Goal: Task Accomplishment & Management: Use online tool/utility

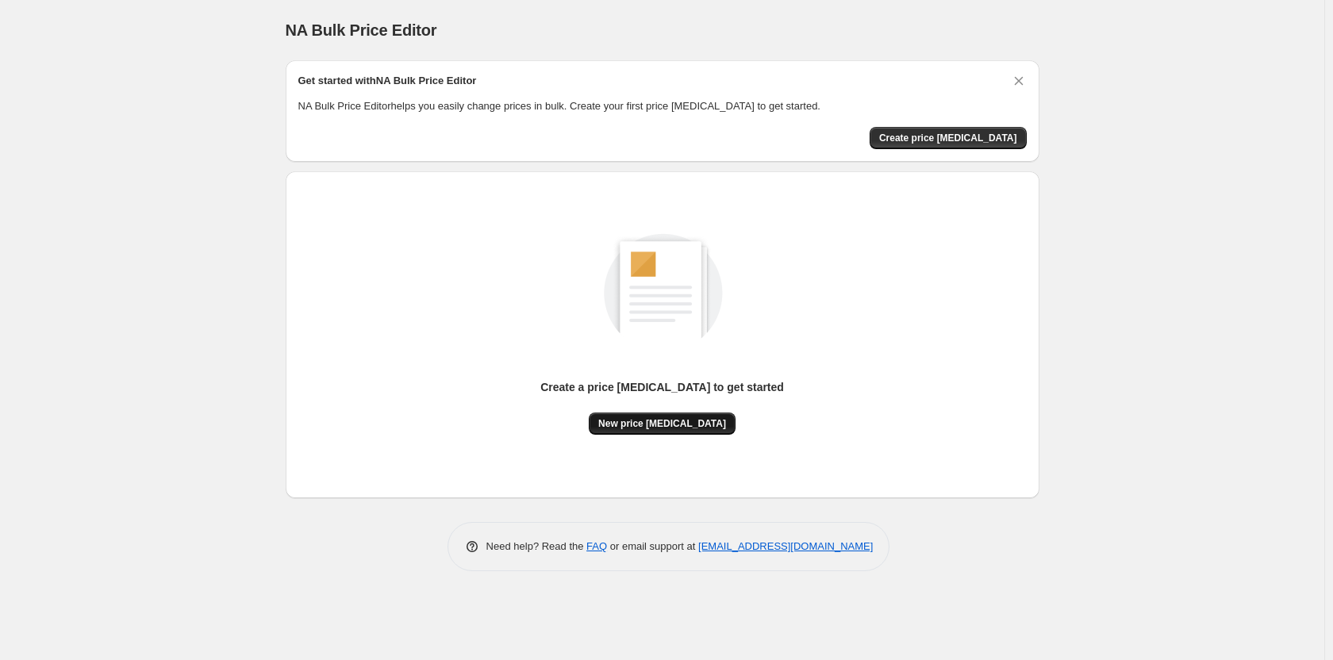
click at [695, 429] on span "New price change job" at bounding box center [662, 423] width 128 height 13
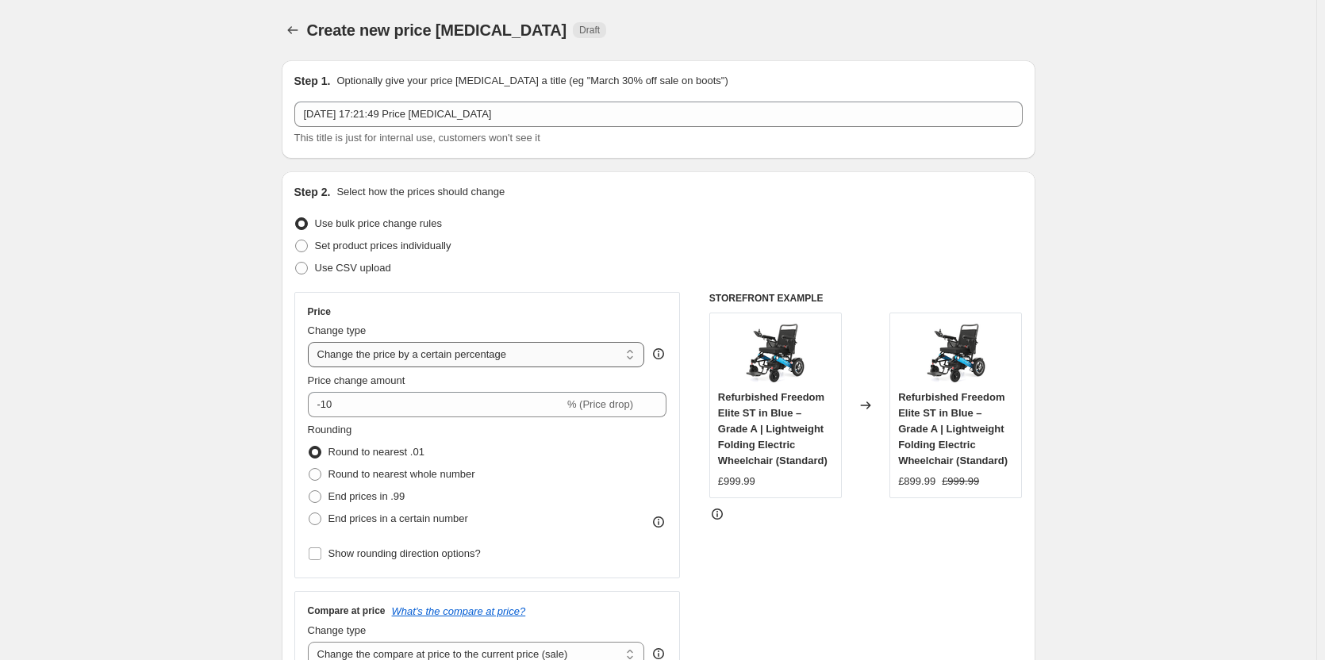
drag, startPoint x: 463, startPoint y: 356, endPoint x: 463, endPoint y: 366, distance: 10.3
click at [463, 356] on select "Change the price to a certain amount Change the price by a certain amount Chang…" at bounding box center [476, 354] width 337 height 25
select select "margin"
type input "50"
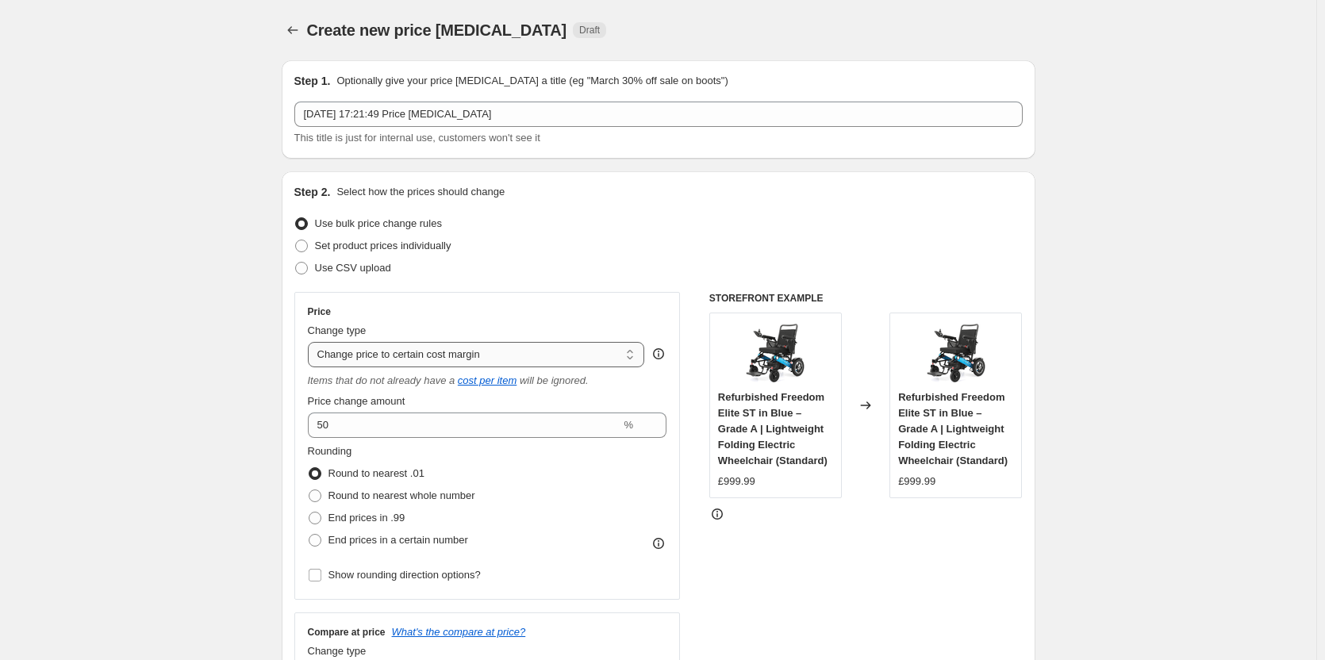
click at [455, 356] on select "Change the price to a certain amount Change the price by a certain amount Chang…" at bounding box center [476, 354] width 337 height 25
select select "to"
click at [311, 342] on select "Change the price to a certain amount Change the price by a certain amount Chang…" at bounding box center [476, 354] width 337 height 25
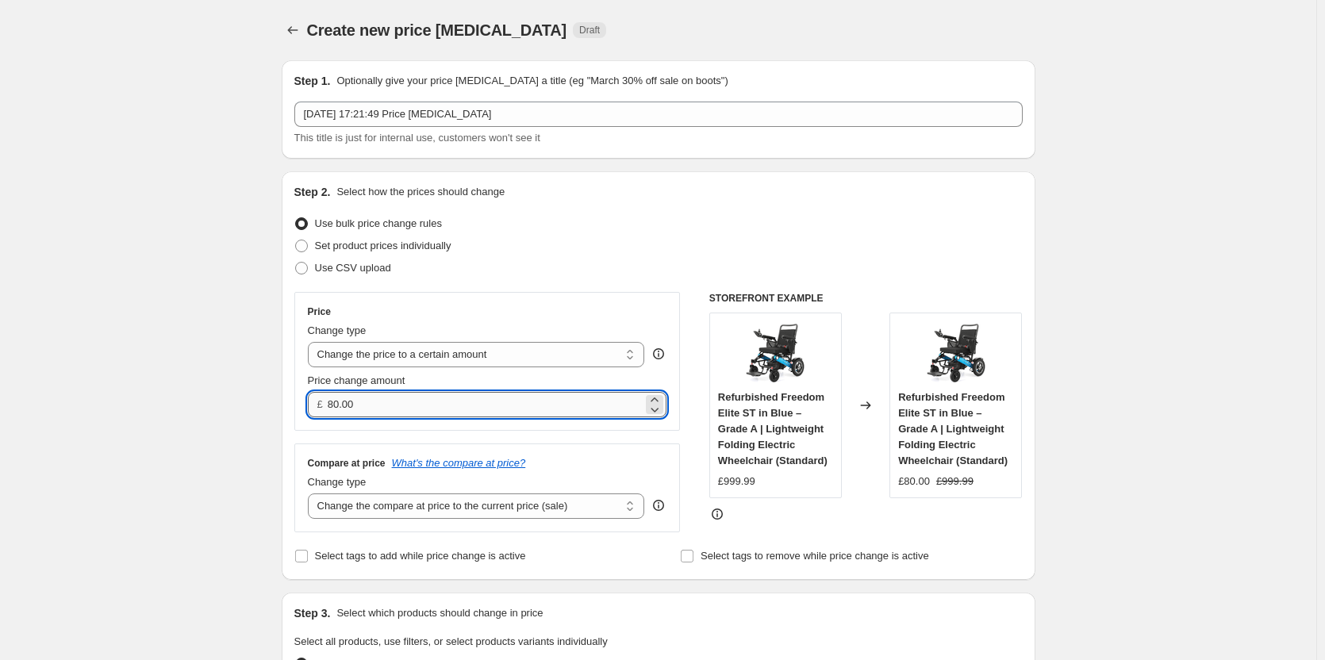
click at [405, 403] on input "80.00" at bounding box center [485, 404] width 315 height 25
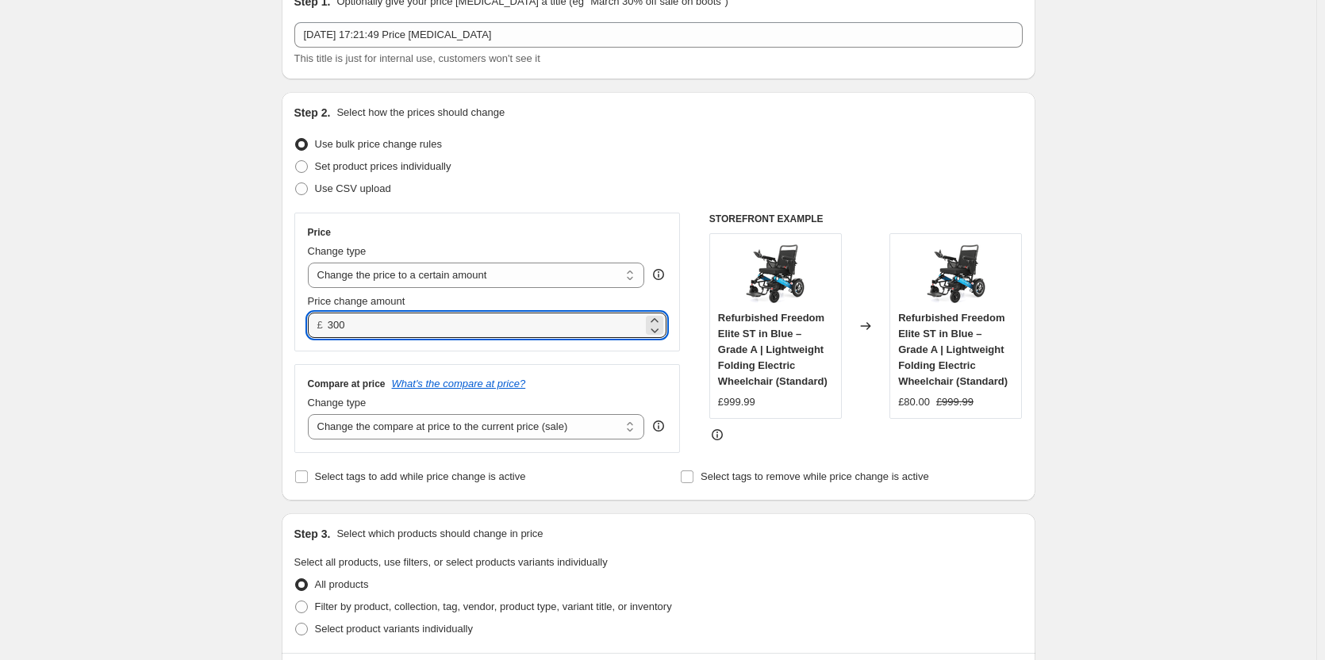
type input "300.00"
click at [455, 443] on div "Compare at price What's the compare at price? Change type Change the compare at…" at bounding box center [487, 408] width 386 height 89
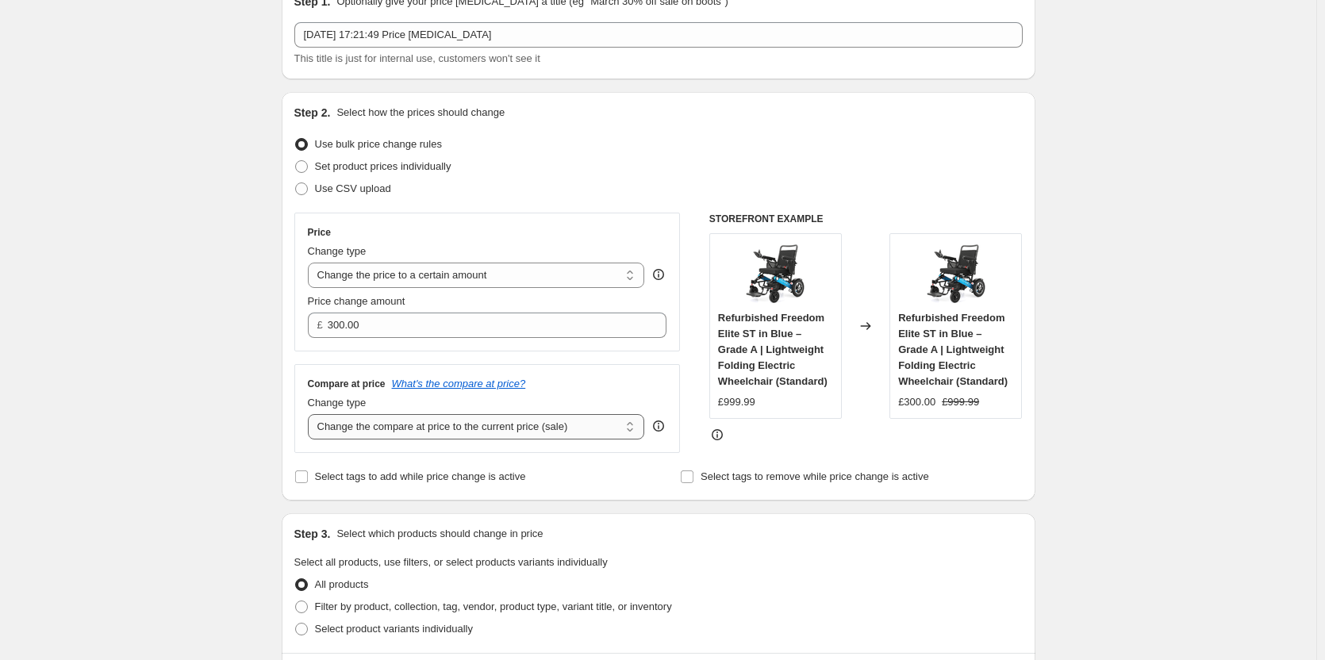
click at [464, 432] on select "Change the compare at price to the current price (sale) Change the compare at p…" at bounding box center [476, 426] width 337 height 25
select select "remove"
click at [311, 414] on select "Change the compare at price to the current price (sale) Change the compare at p…" at bounding box center [476, 426] width 337 height 25
click at [838, 456] on div "Step 2. Select how the prices should change Use bulk price change rules Set pro…" at bounding box center [658, 296] width 728 height 383
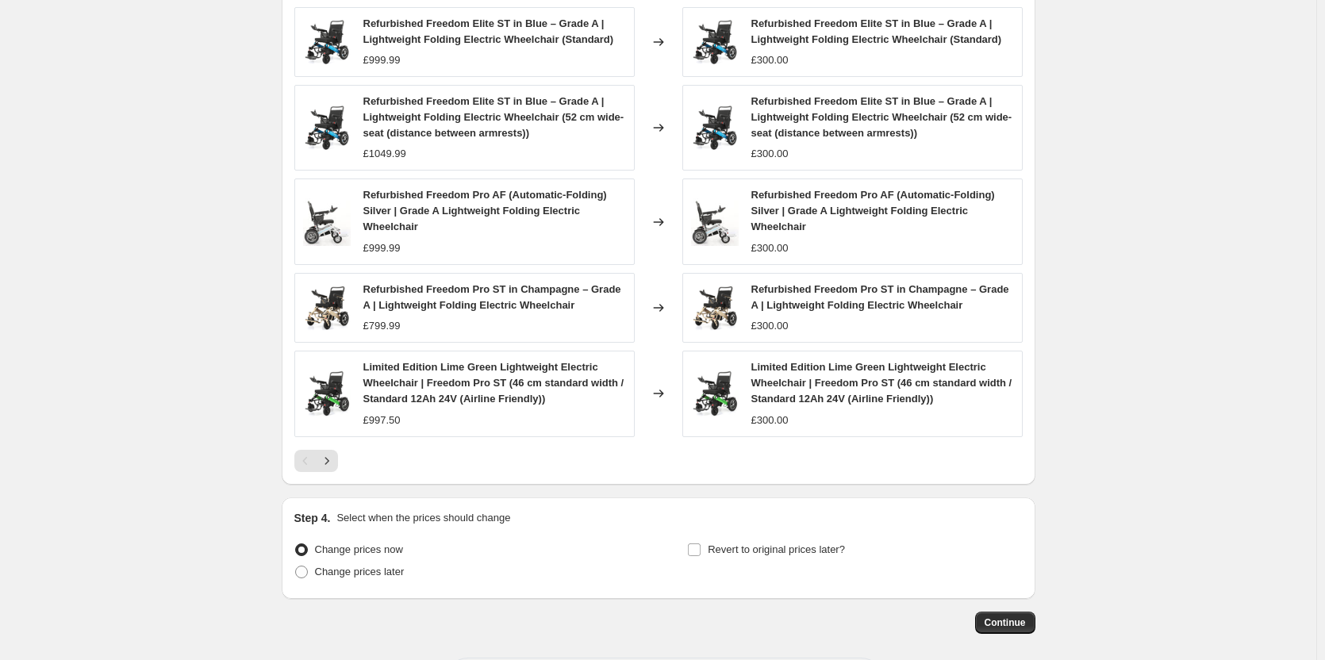
scroll to position [851, 0]
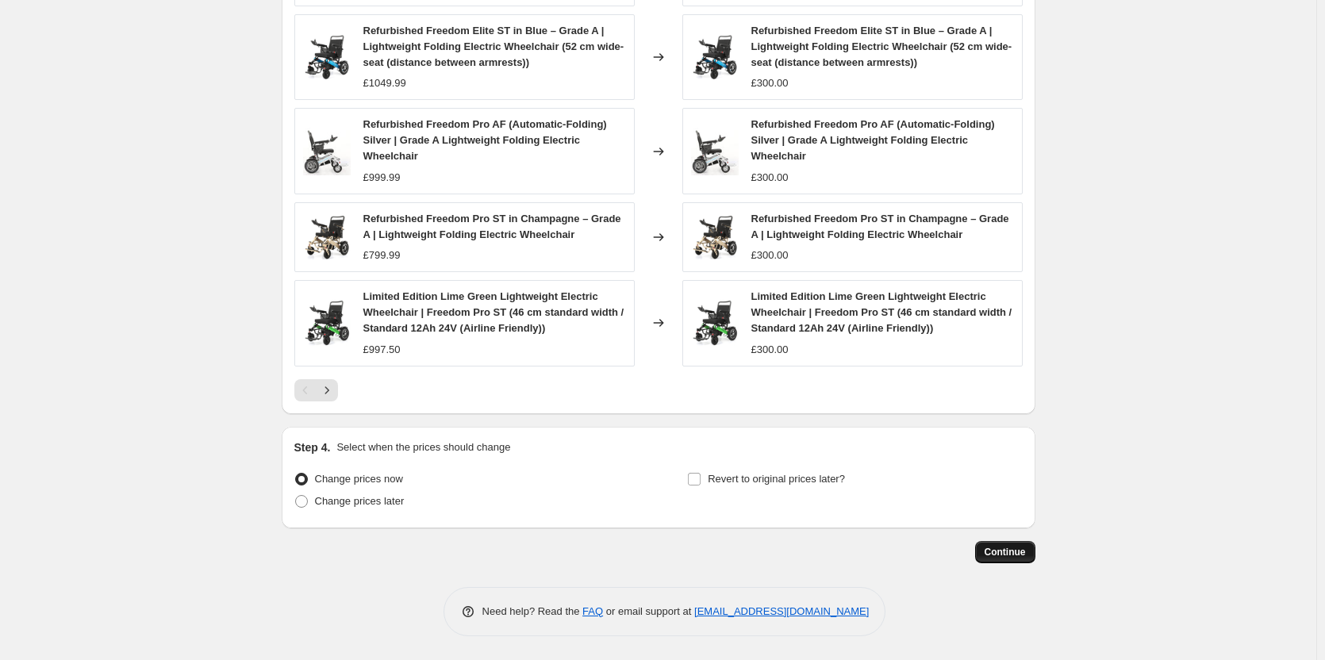
click at [1006, 548] on span "Continue" at bounding box center [1004, 552] width 41 height 13
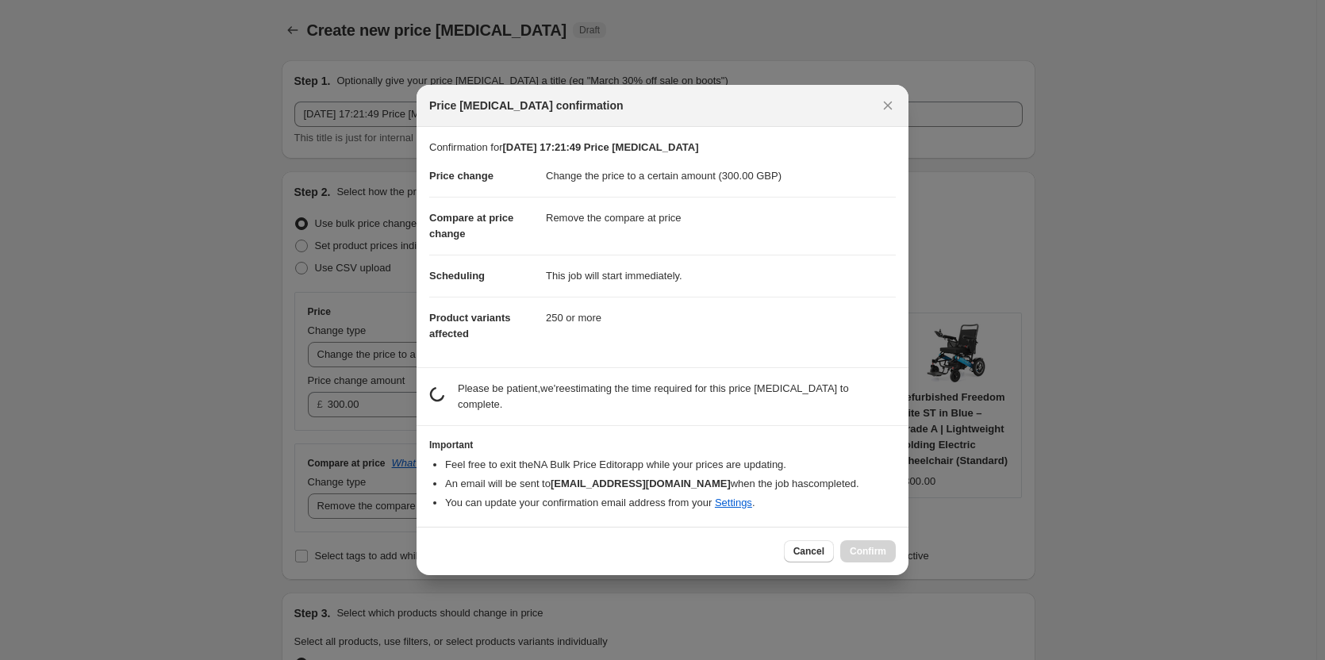
scroll to position [0, 0]
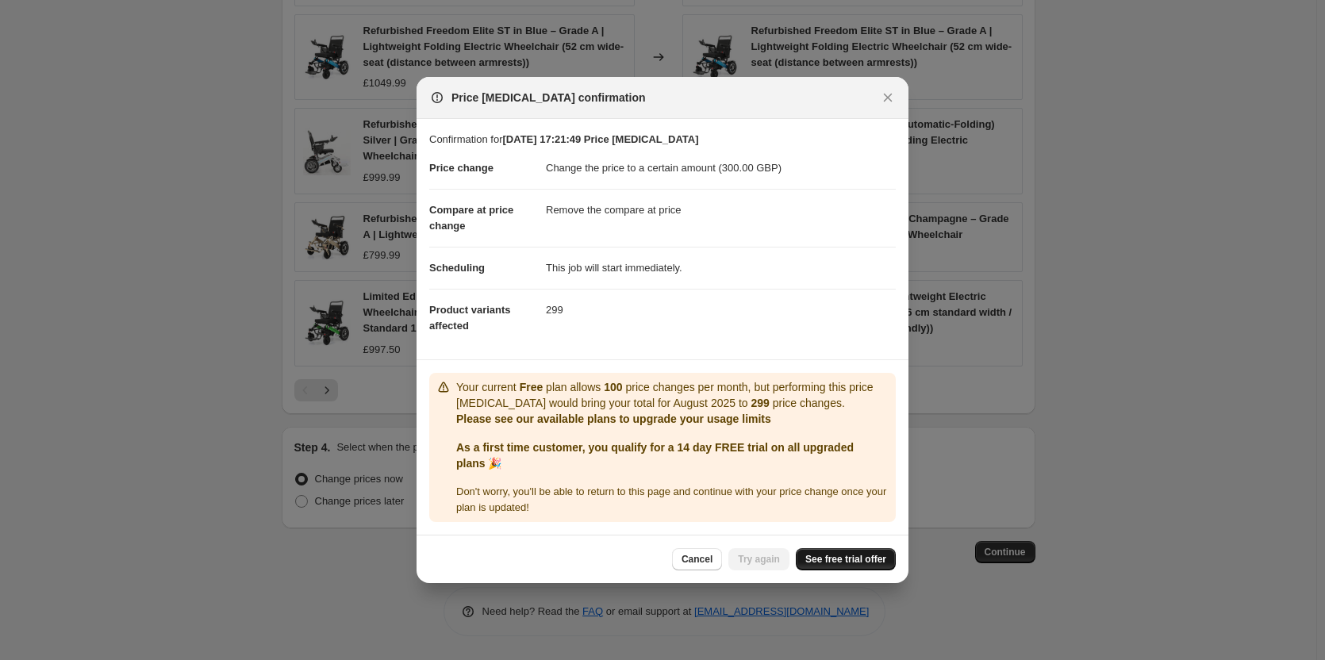
click at [827, 556] on span "See free trial offer" at bounding box center [845, 559] width 81 height 13
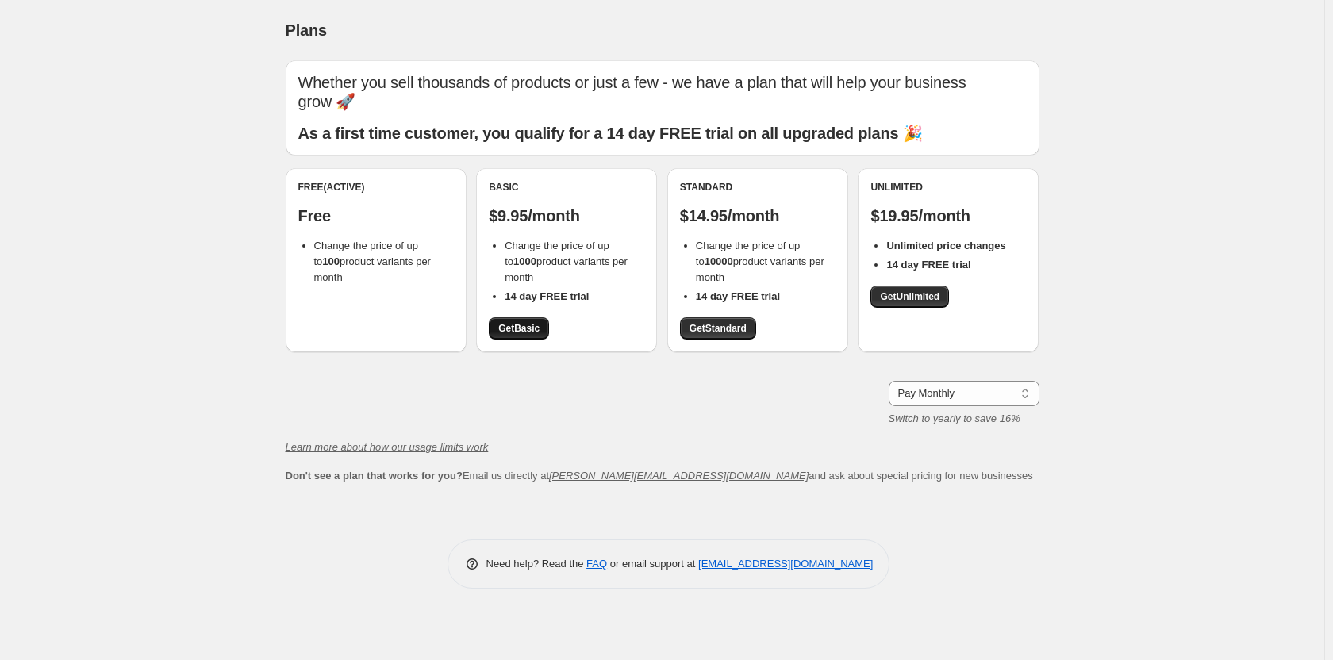
click at [543, 328] on link "Get Basic" at bounding box center [519, 328] width 60 height 22
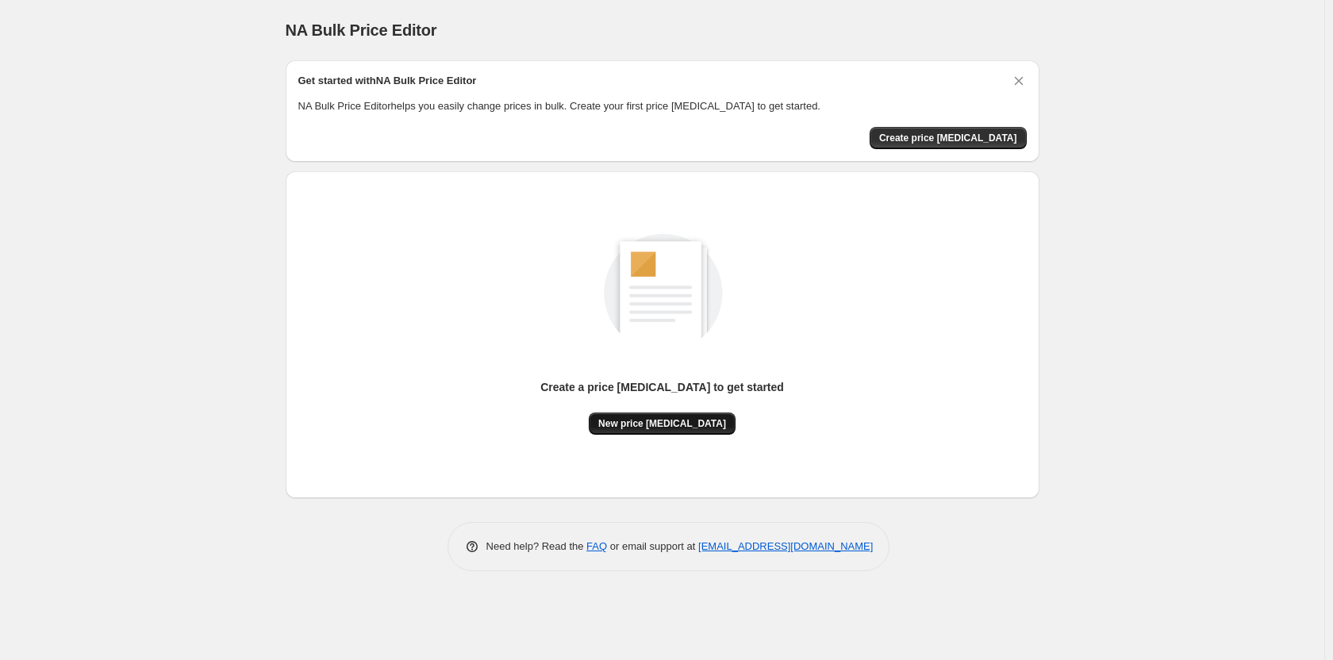
click at [676, 429] on span "New price change job" at bounding box center [662, 423] width 128 height 13
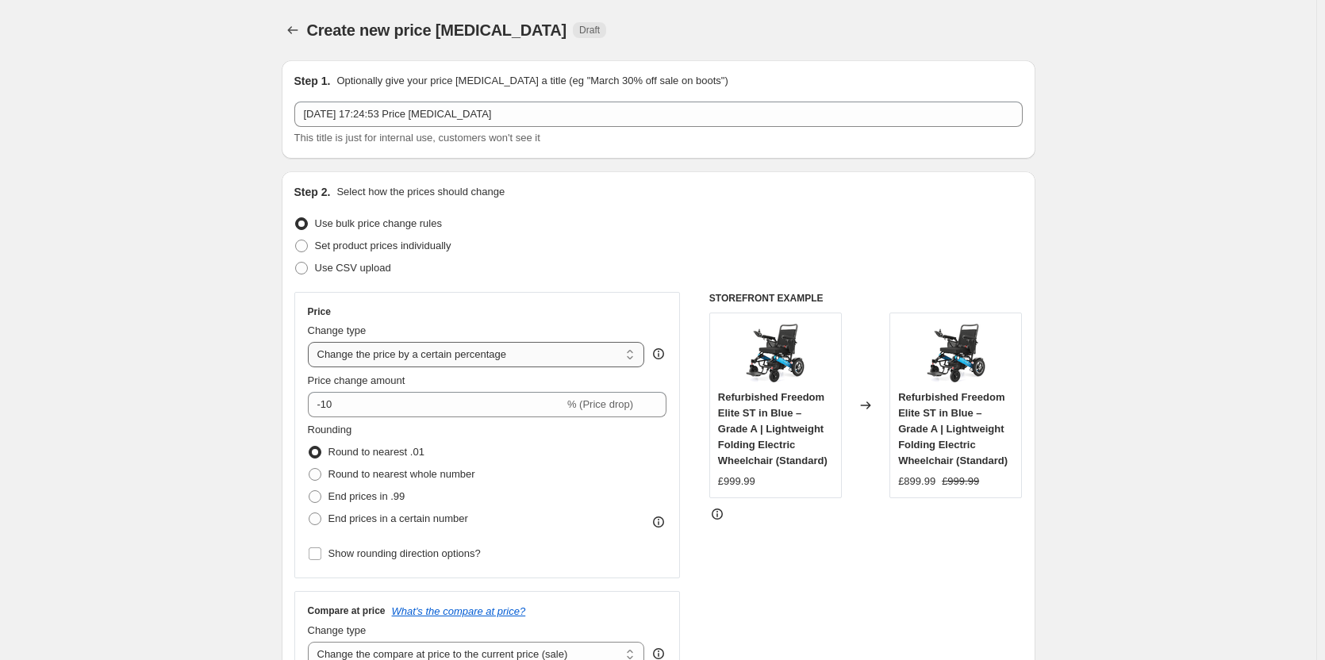
click at [535, 355] on select "Change the price to a certain amount Change the price by a certain amount Chang…" at bounding box center [476, 354] width 337 height 25
select select "to"
click at [311, 342] on select "Change the price to a certain amount Change the price by a certain amount Chang…" at bounding box center [476, 354] width 337 height 25
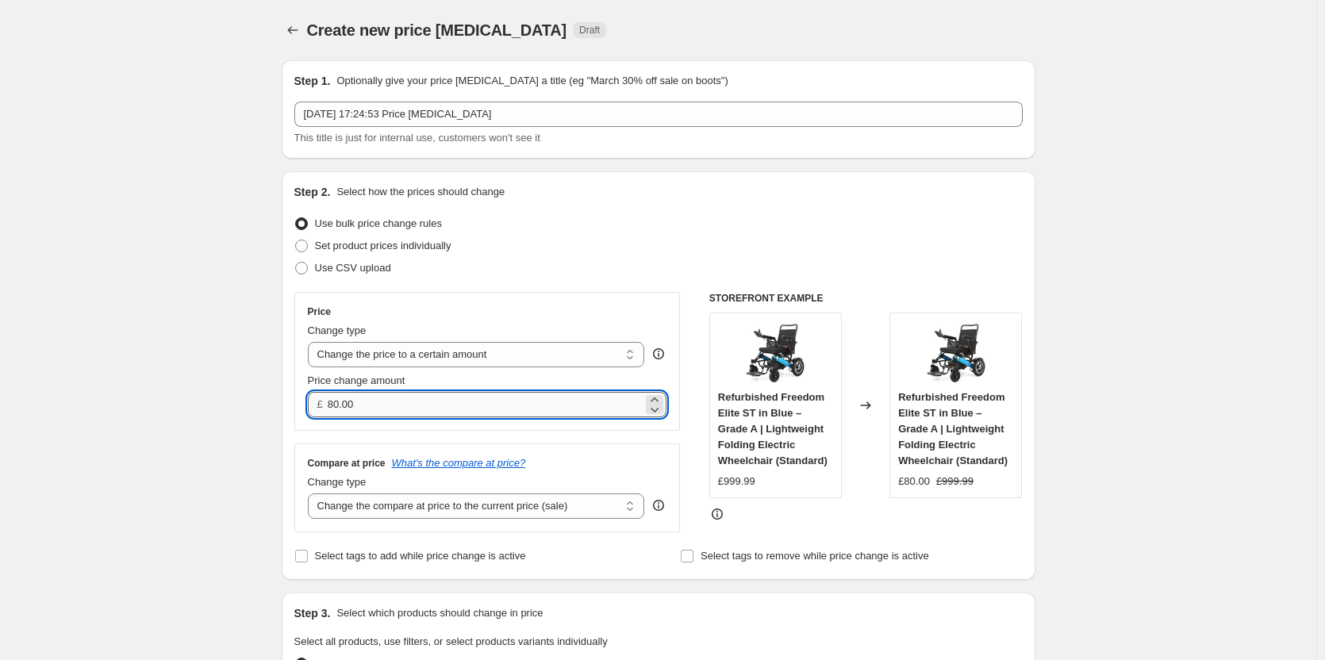
click at [389, 407] on input "80.00" at bounding box center [485, 404] width 315 height 25
type input "300.01"
click at [450, 490] on div "Change type" at bounding box center [476, 482] width 337 height 16
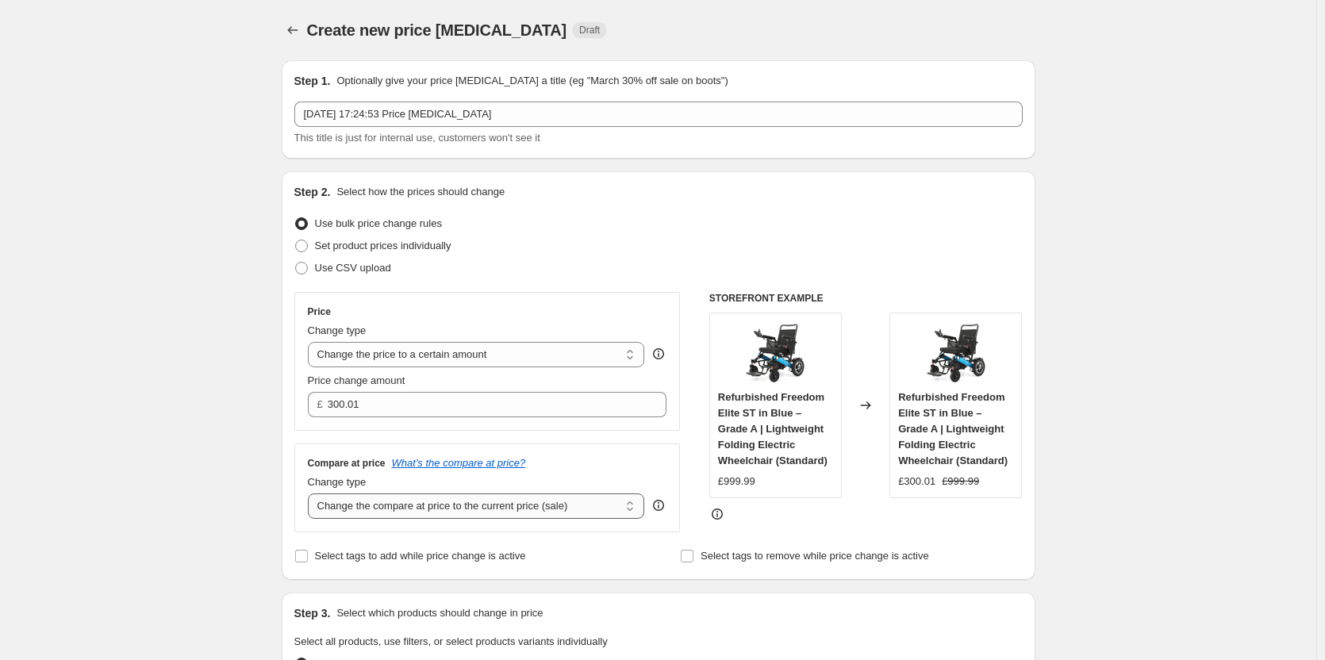
click at [459, 498] on select "Change the compare at price to the current price (sale) Change the compare at p…" at bounding box center [476, 505] width 337 height 25
select select "remove"
click at [311, 493] on select "Change the compare at price to the current price (sale) Change the compare at p…" at bounding box center [476, 505] width 337 height 25
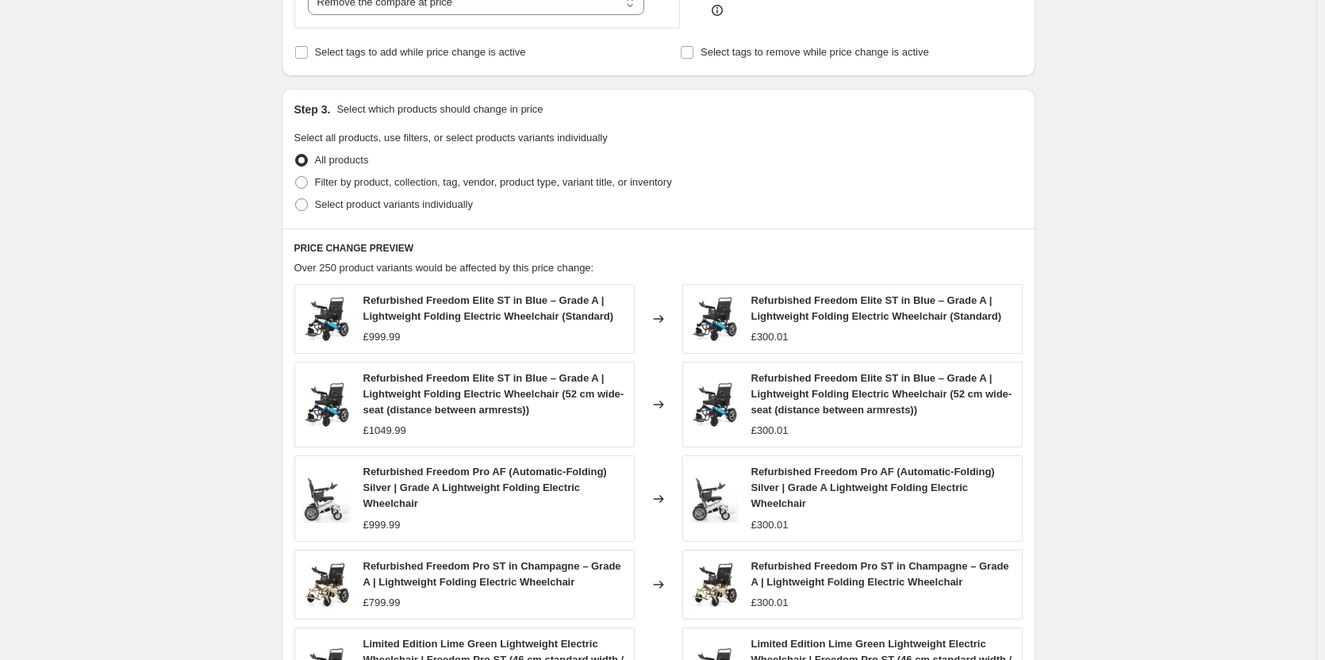
scroll to position [476, 0]
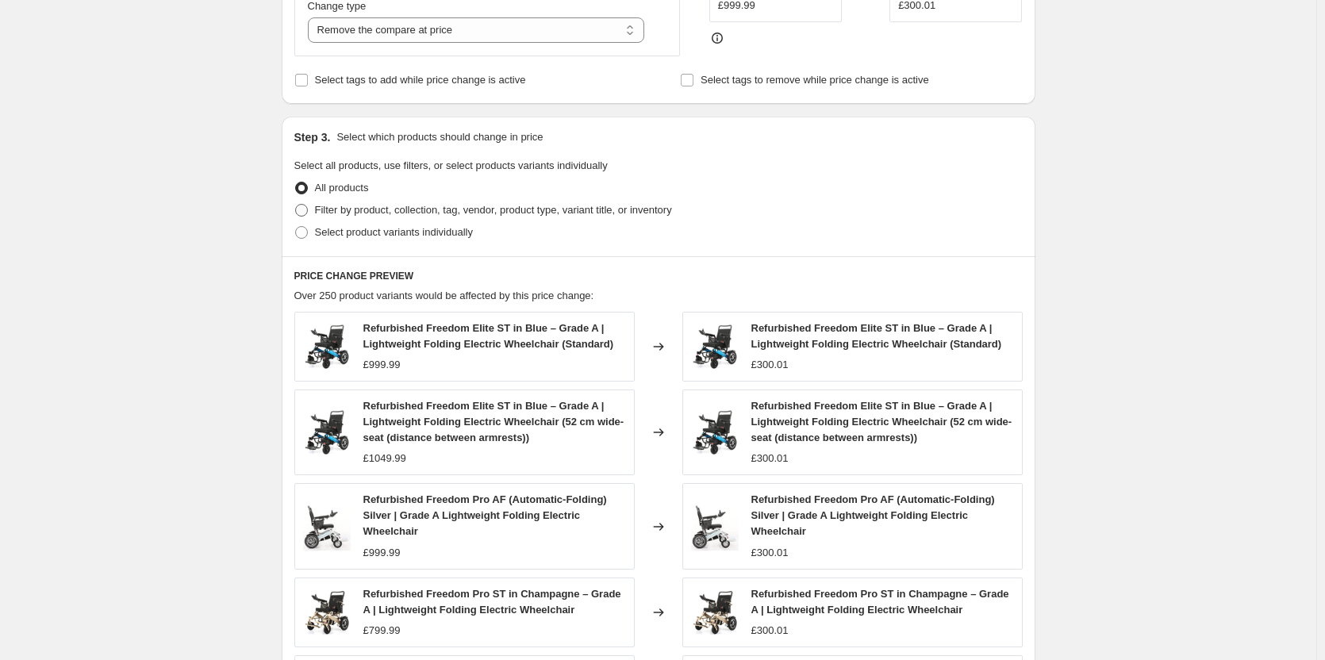
click at [307, 202] on label "Filter by product, collection, tag, vendor, product type, variant title, or inv…" at bounding box center [483, 210] width 378 height 22
click at [296, 204] on input "Filter by product, collection, tag, vendor, product type, variant title, or inv…" at bounding box center [295, 204] width 1 height 1
radio input "true"
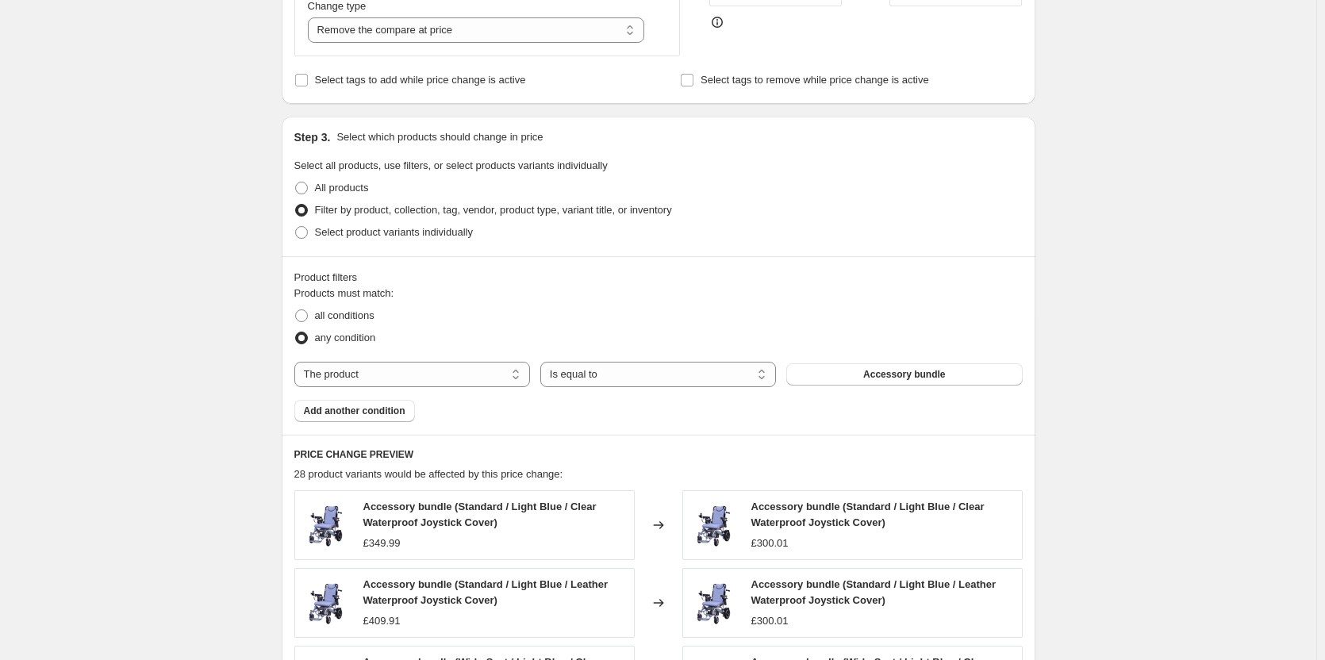
click at [456, 388] on div "Products must match: all conditions any condition The product The product's col…" at bounding box center [658, 354] width 728 height 136
click at [422, 383] on select "The product The product's collection The product's tag The product's vendor The…" at bounding box center [412, 374] width 236 height 25
select select "collection"
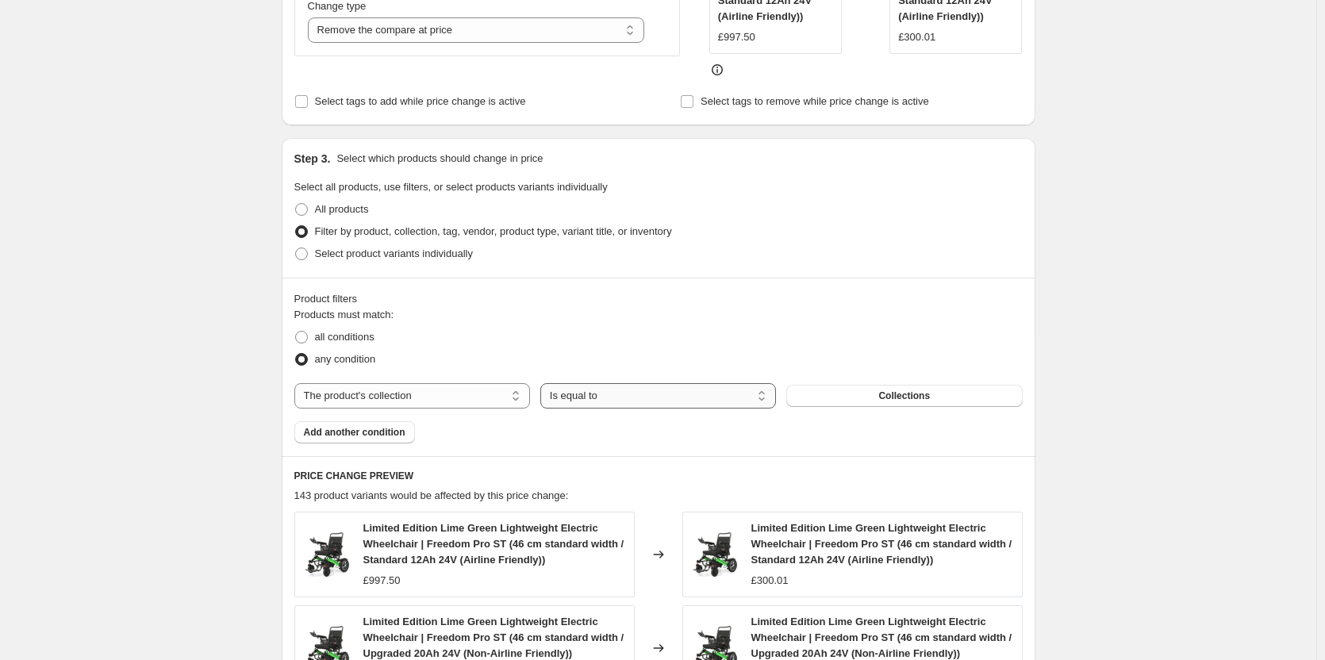
click at [707, 372] on div "Products must match: all conditions any condition The product The product's col…" at bounding box center [658, 375] width 728 height 136
click at [706, 392] on select "Is equal to Is not equal to" at bounding box center [658, 395] width 236 height 25
click at [543, 383] on select "Is equal to Is not equal to" at bounding box center [658, 395] width 236 height 25
click at [921, 389] on button "Collections" at bounding box center [904, 396] width 236 height 22
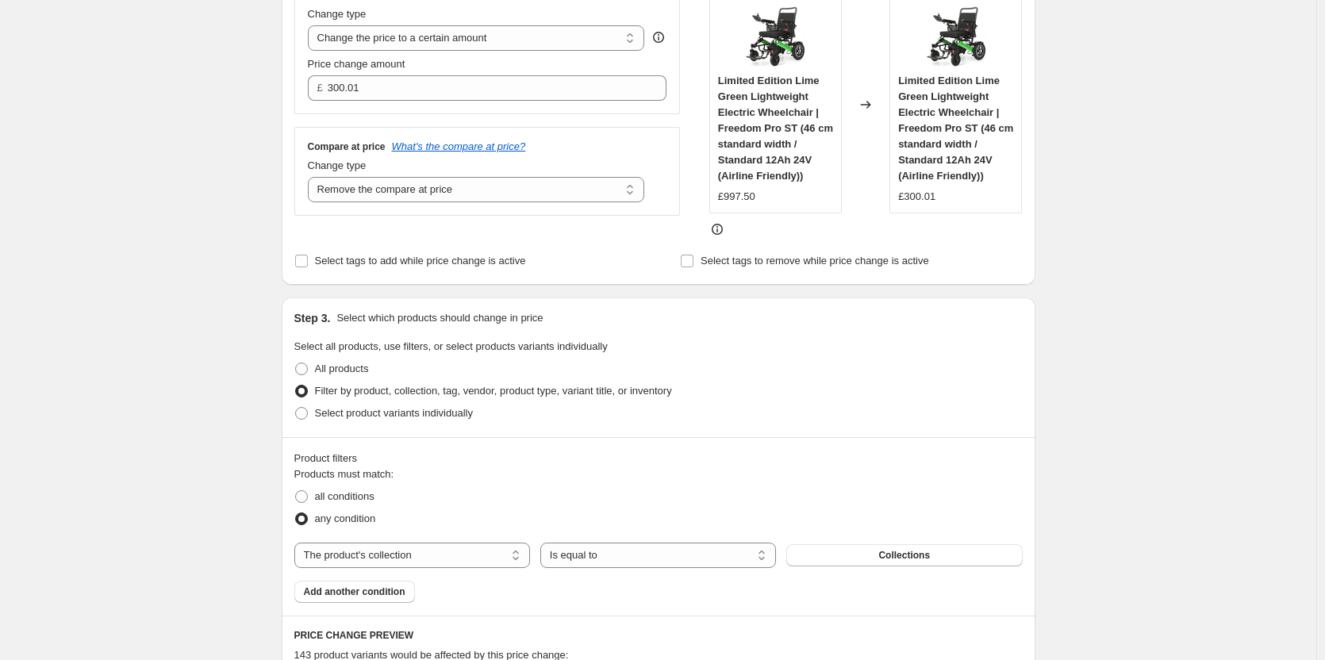
scroll to position [159, 0]
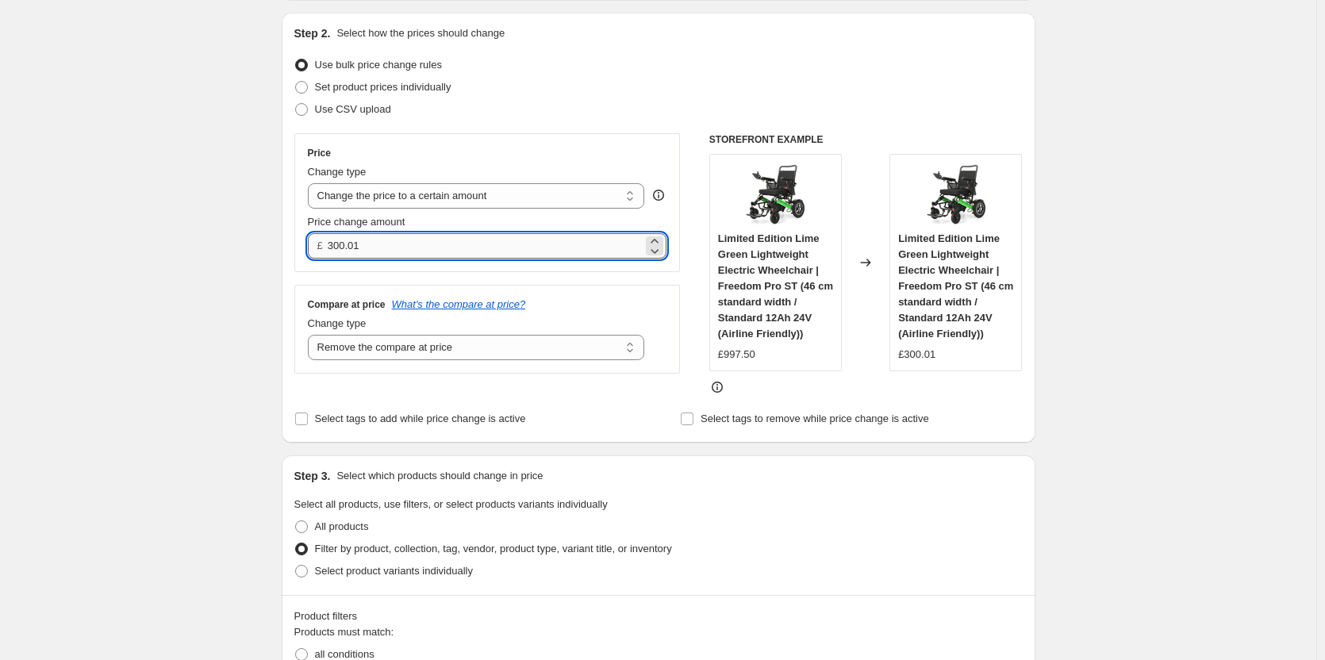
drag, startPoint x: 354, startPoint y: 245, endPoint x: 426, endPoint y: 251, distance: 72.5
click at [426, 251] on input "300.01" at bounding box center [485, 245] width 315 height 25
type input "300.00"
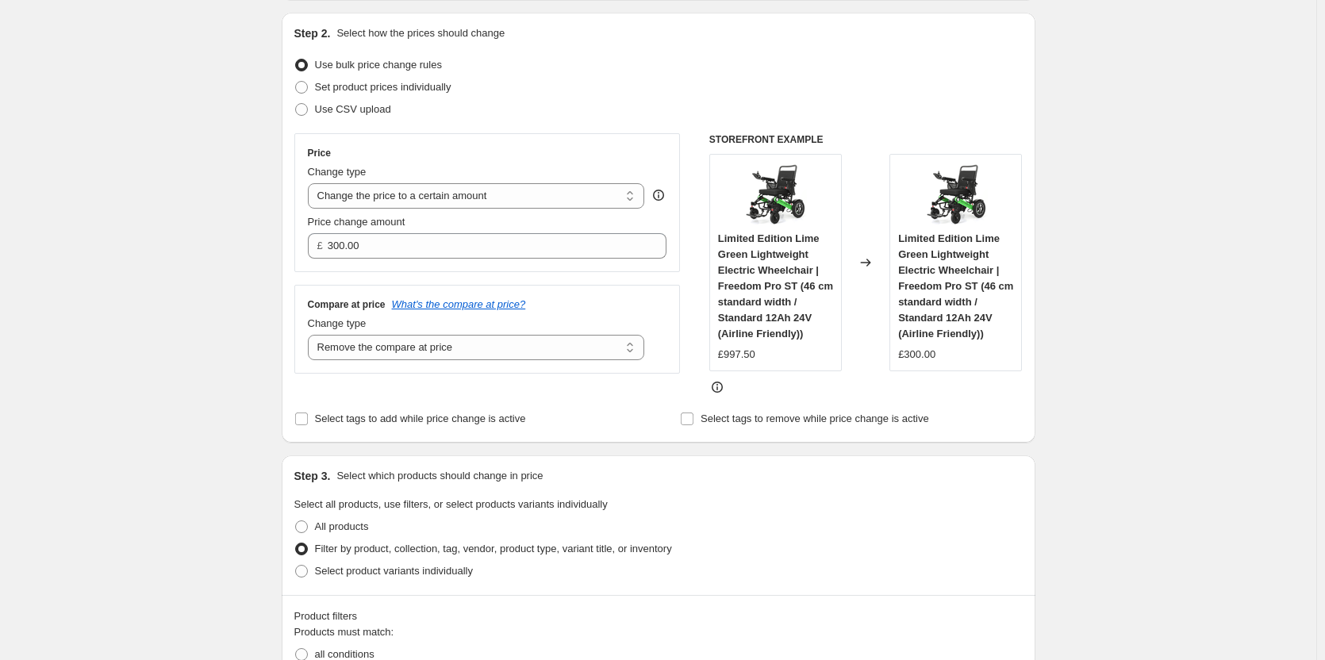
click at [848, 541] on div "Filter by product, collection, tag, vendor, product type, variant title, or inv…" at bounding box center [658, 549] width 728 height 22
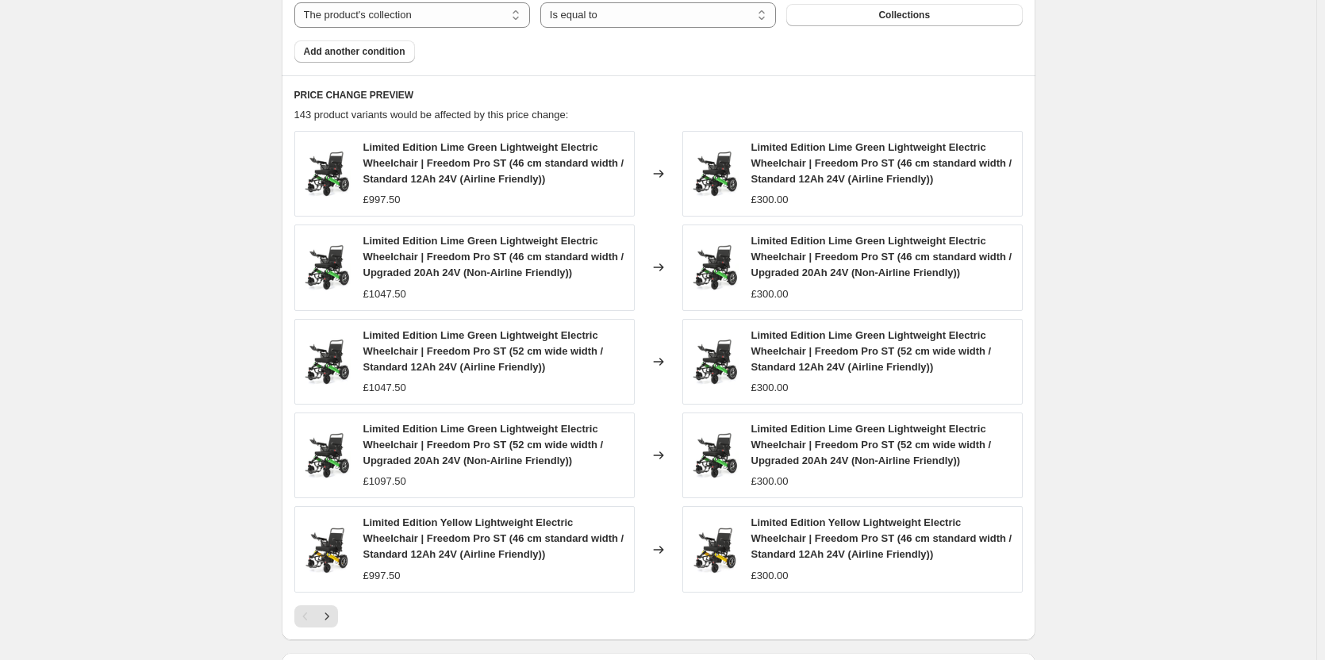
scroll to position [1083, 0]
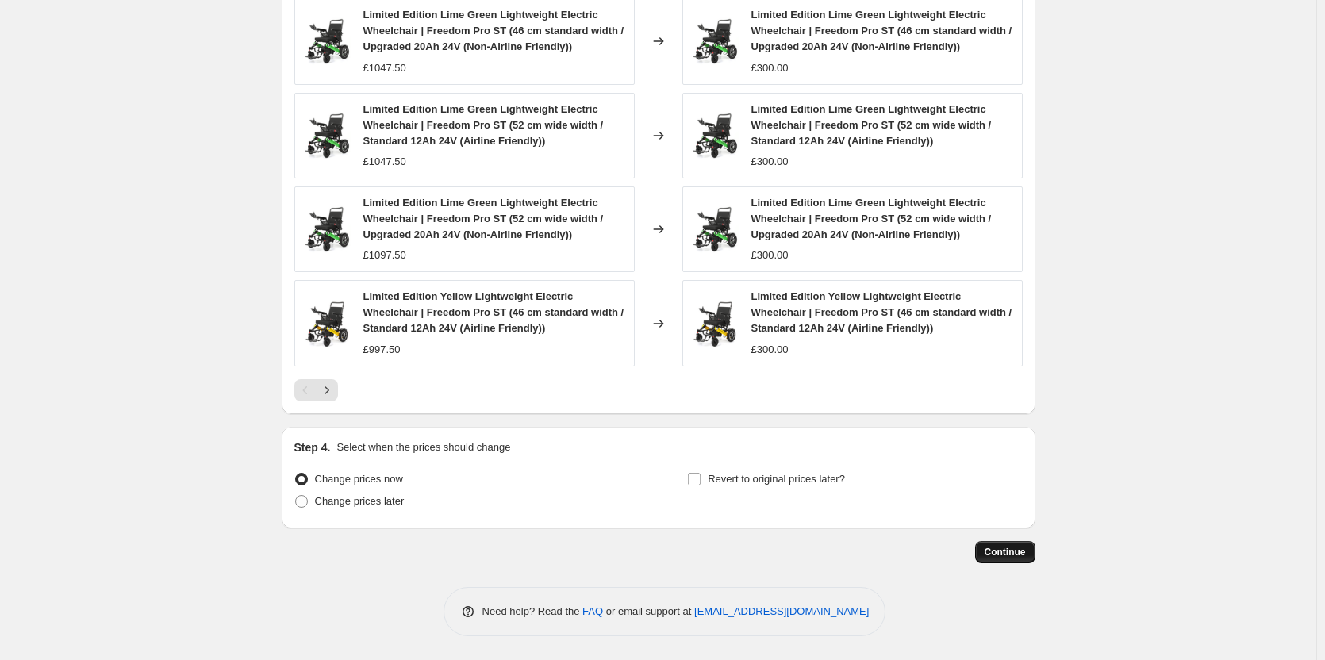
click at [1011, 551] on span "Continue" at bounding box center [1004, 552] width 41 height 13
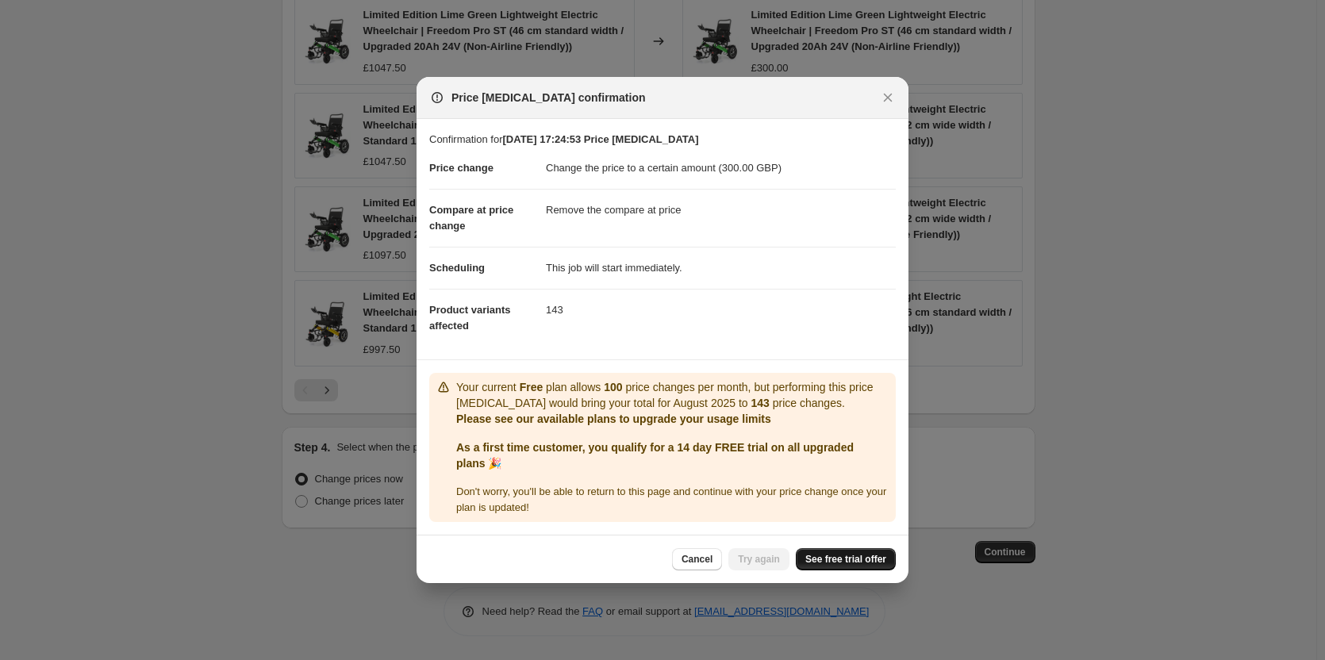
click at [834, 557] on span "See free trial offer" at bounding box center [845, 559] width 81 height 13
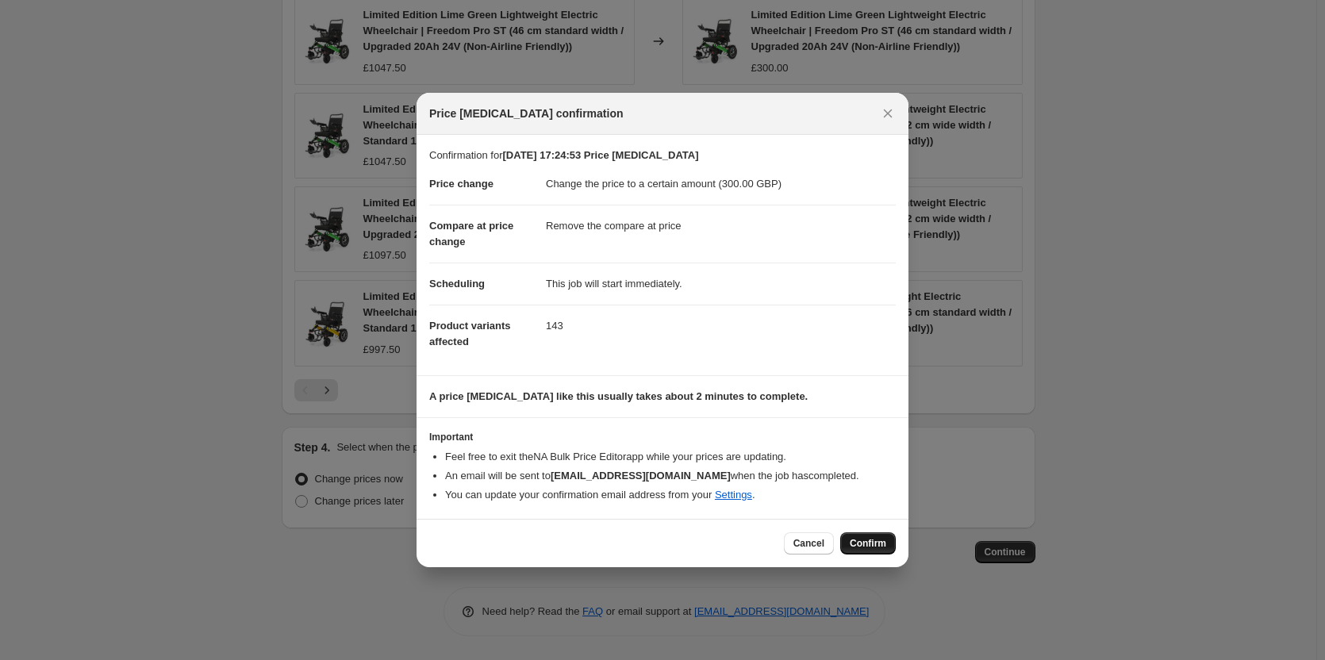
click at [884, 546] on span "Confirm" at bounding box center [868, 543] width 36 height 13
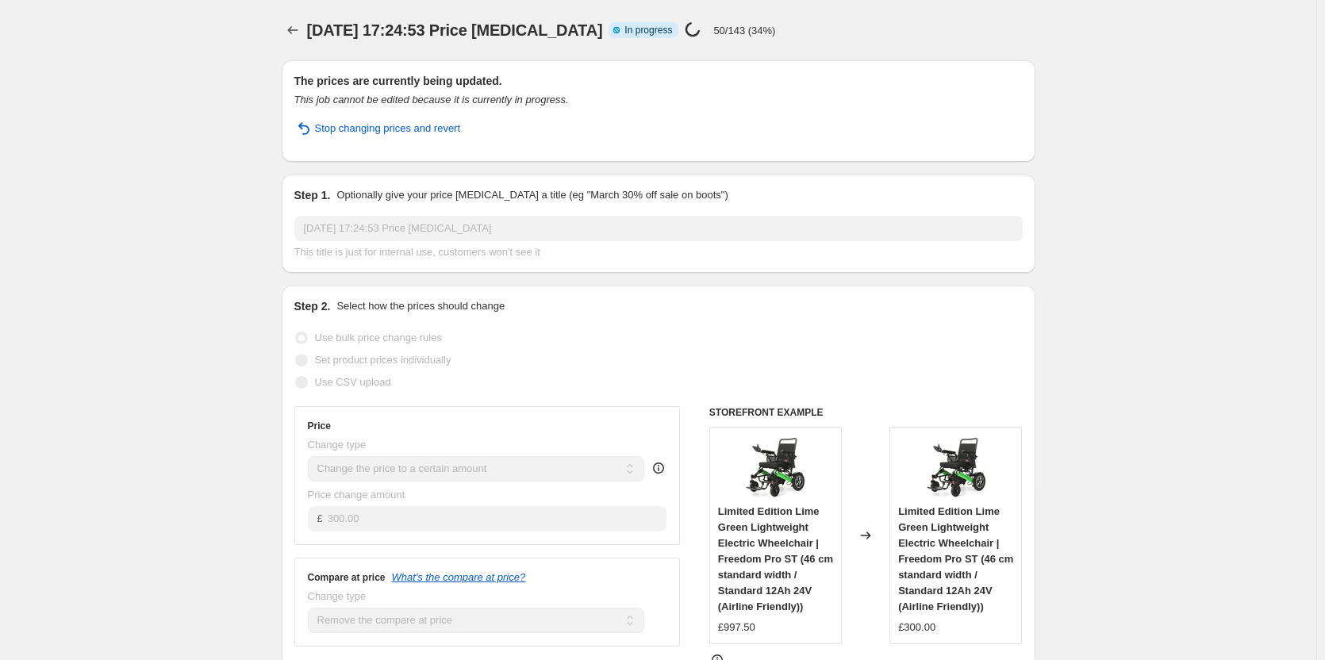
select select "remove"
select select "collection"
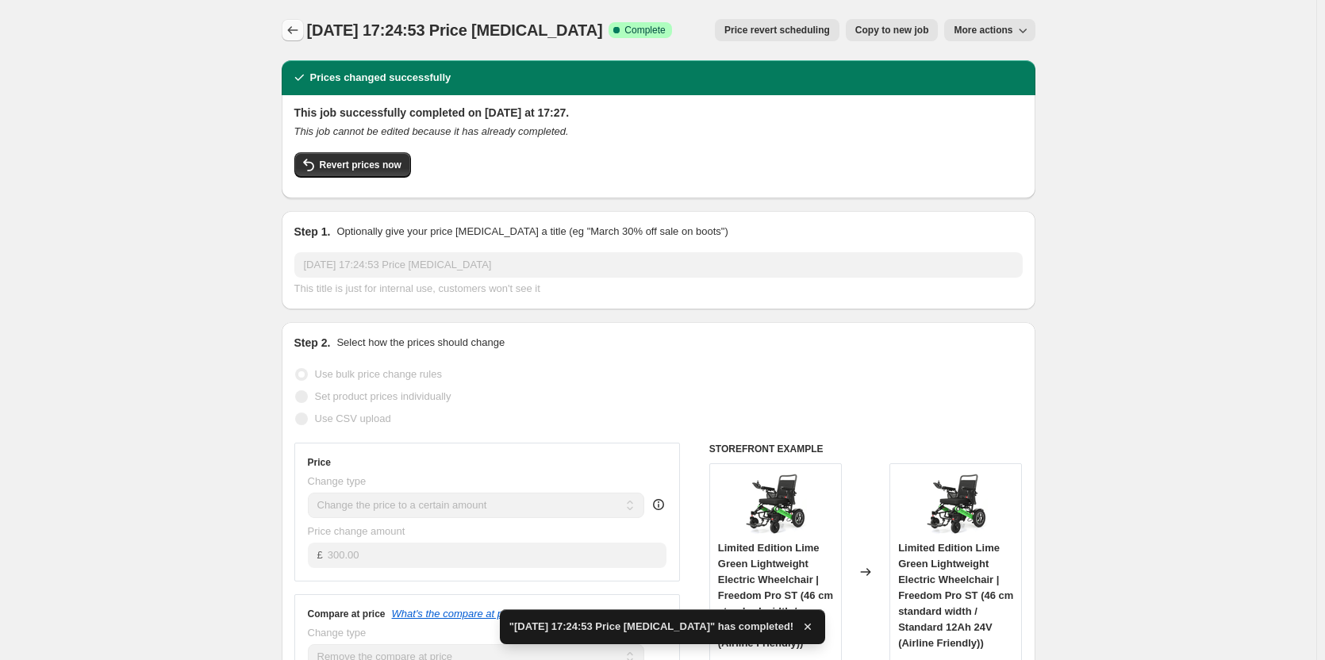
click at [291, 30] on icon "Price change jobs" at bounding box center [293, 30] width 16 height 16
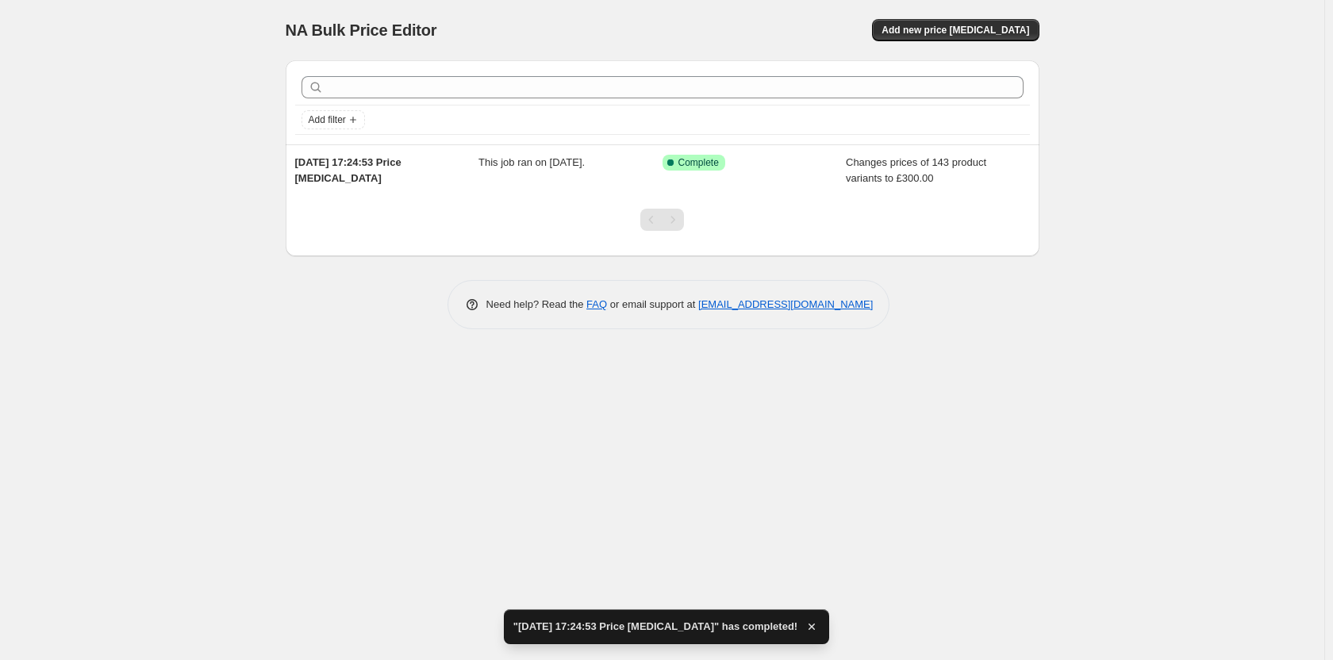
click at [973, 18] on div "NA Bulk Price Editor. This page is ready NA Bulk Price Editor Add new price cha…" at bounding box center [663, 30] width 754 height 60
click at [981, 29] on span "Add new price [MEDICAL_DATA]" at bounding box center [955, 30] width 148 height 13
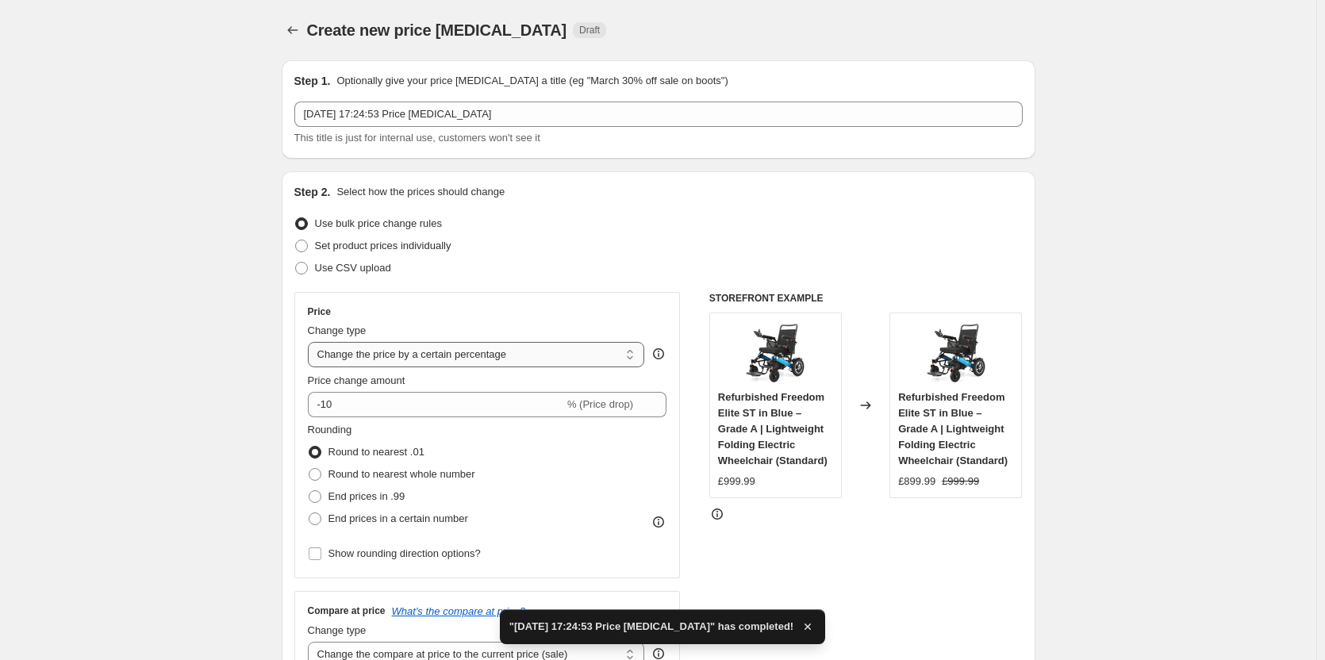
click at [415, 357] on select "Change the price to a certain amount Change the price by a certain amount Chang…" at bounding box center [476, 354] width 337 height 25
select select "to"
click at [311, 342] on select "Change the price to a certain amount Change the price by a certain amount Chang…" at bounding box center [476, 354] width 337 height 25
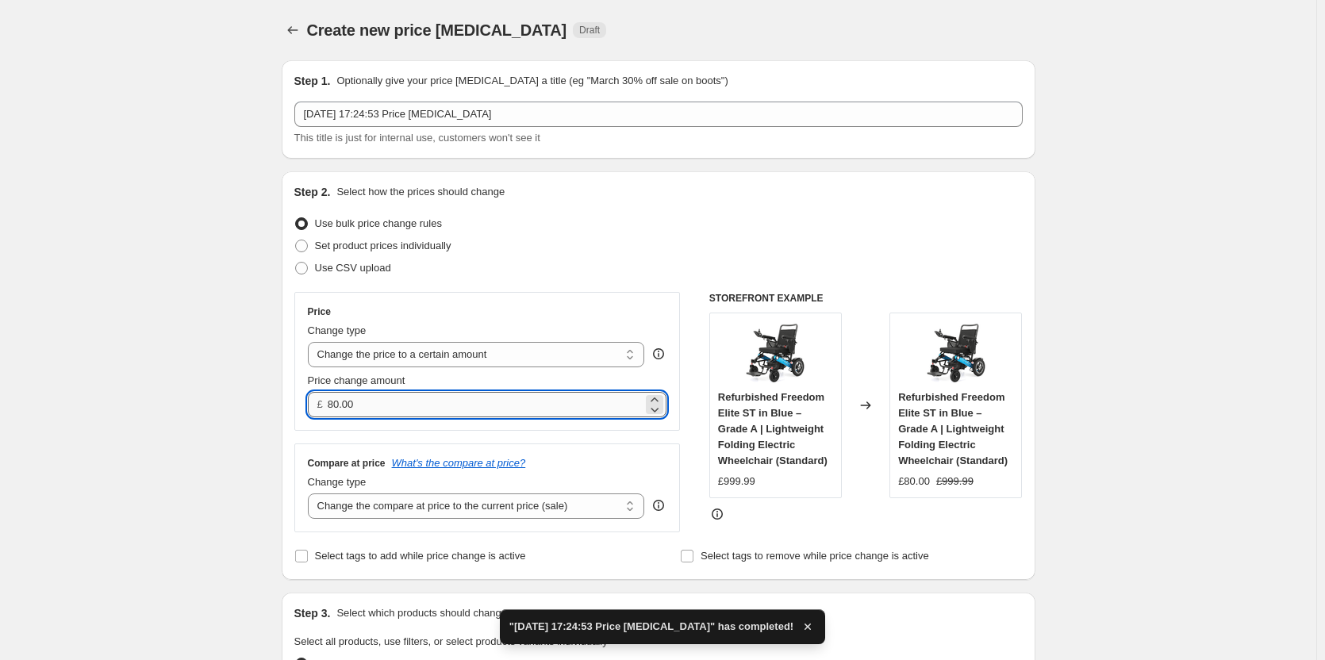
click at [422, 410] on input "80.00" at bounding box center [485, 404] width 315 height 25
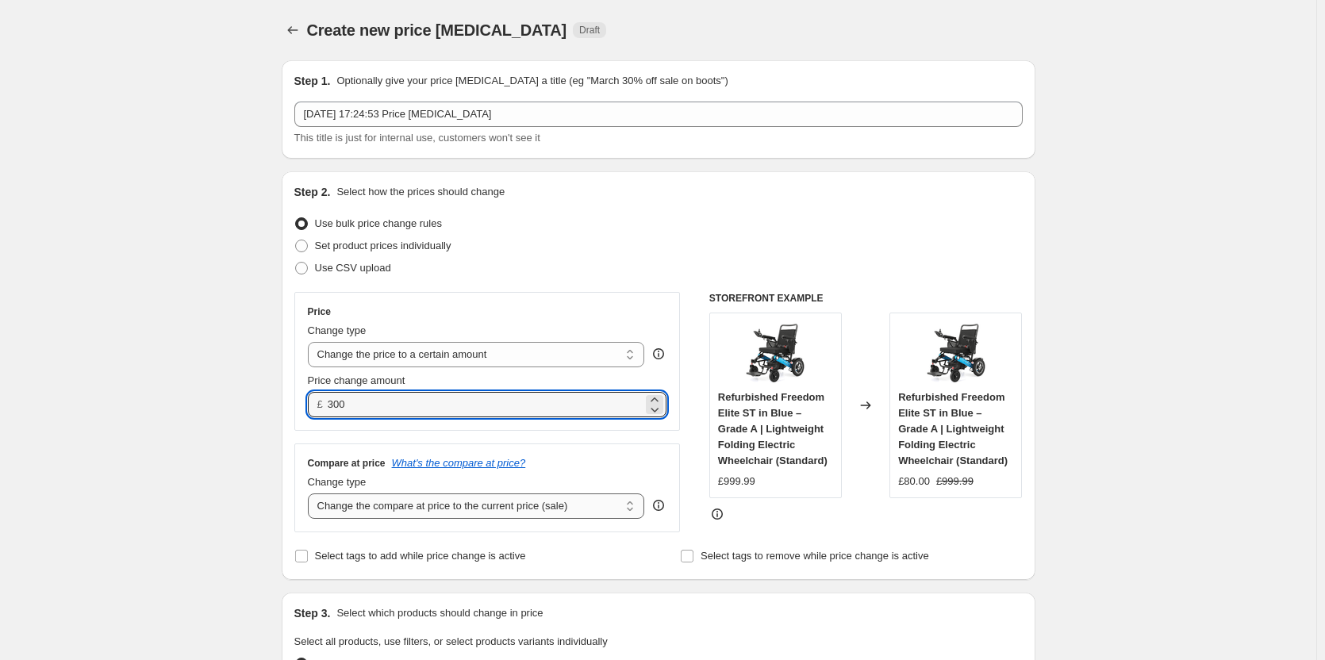
type input "300.00"
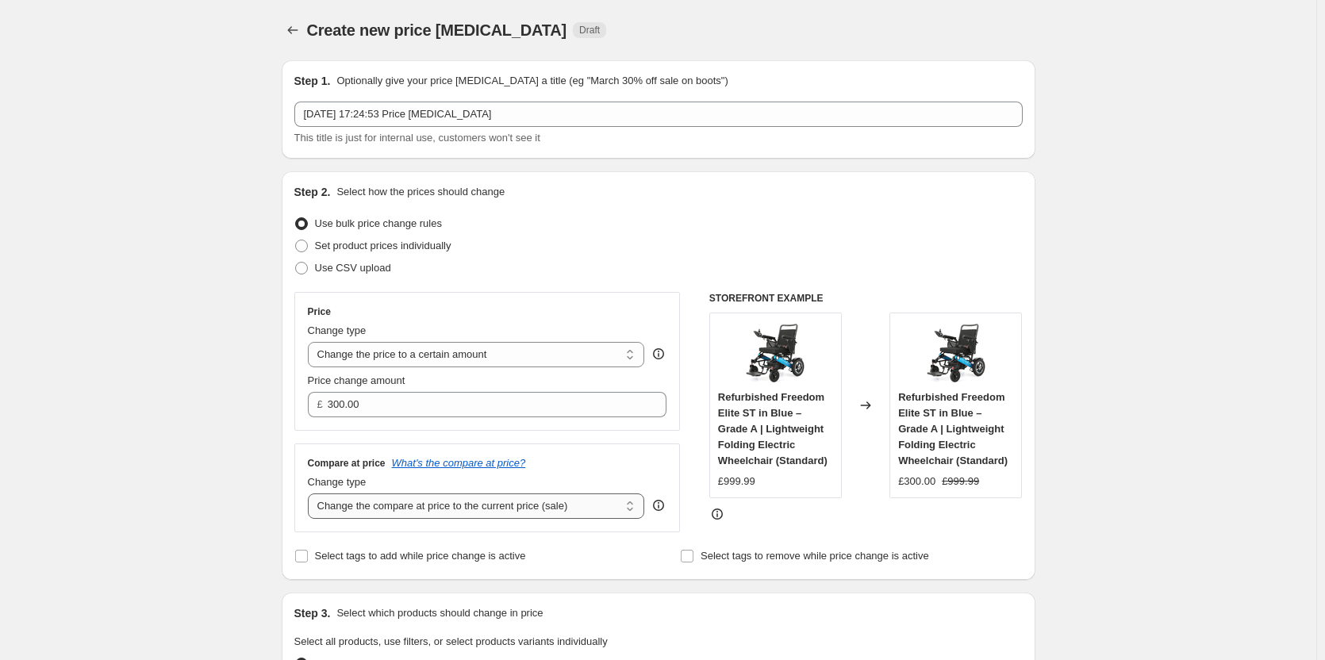
click at [466, 505] on select "Change the compare at price to the current price (sale) Change the compare at p…" at bounding box center [476, 505] width 337 height 25
select select "remove"
click at [311, 493] on select "Change the compare at price to the current price (sale) Change the compare at p…" at bounding box center [476, 505] width 337 height 25
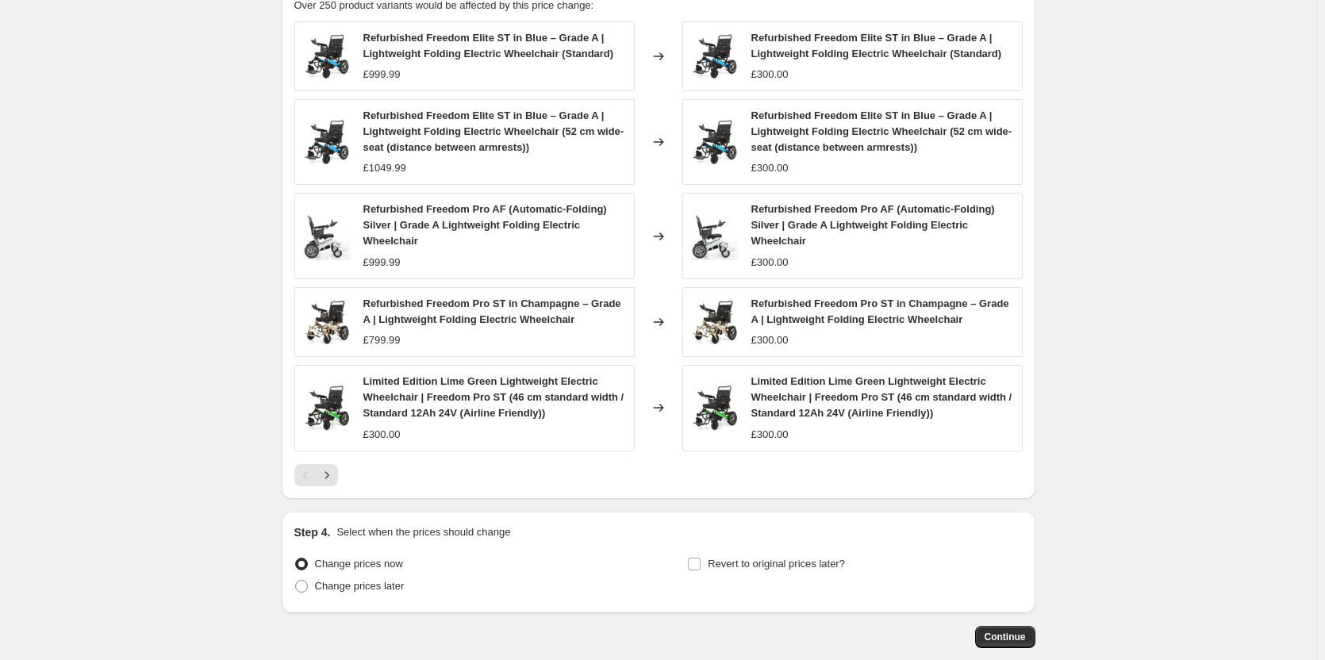
scroll to position [851, 0]
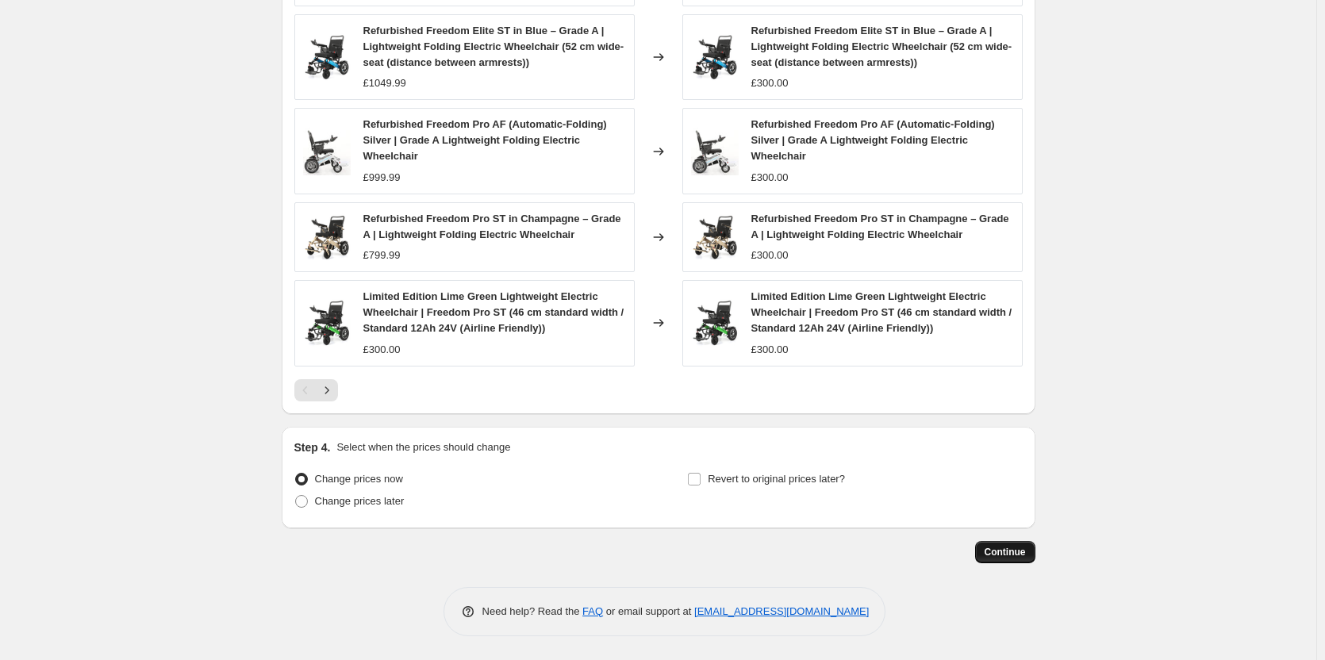
click at [1024, 543] on button "Continue" at bounding box center [1005, 552] width 60 height 22
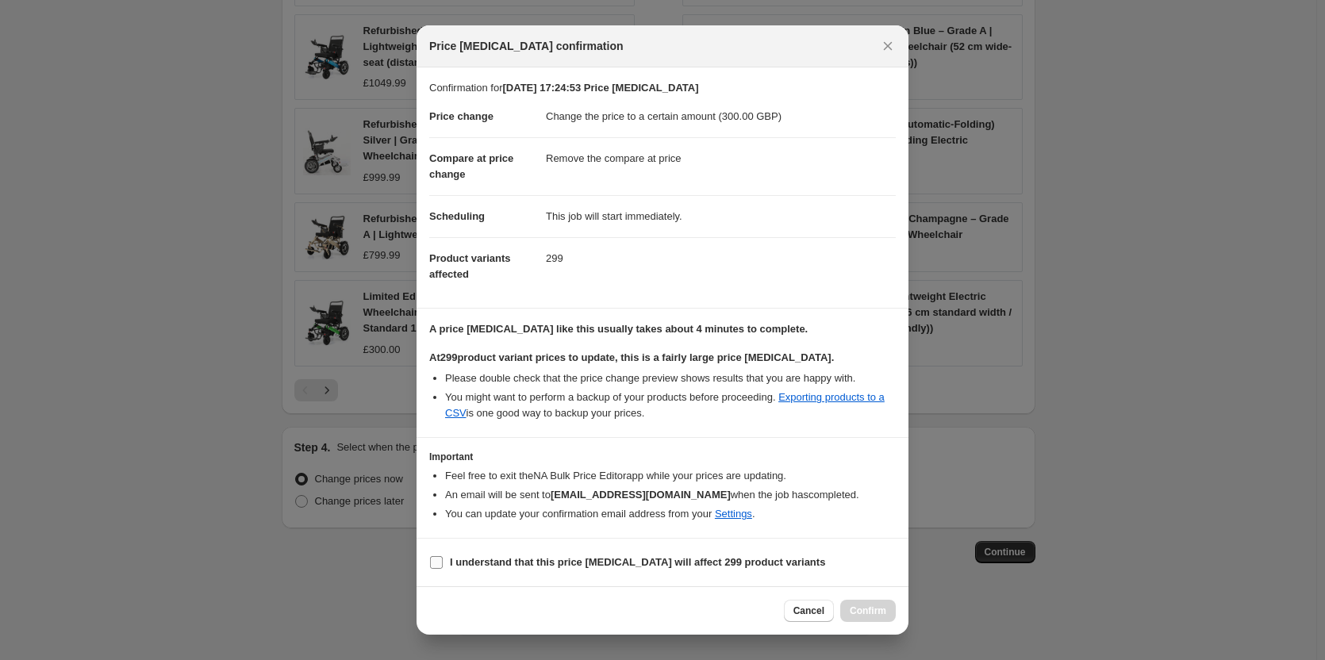
click at [443, 557] on label "I understand that this price change job will affect 299 product variants" at bounding box center [627, 562] width 396 height 22
click at [443, 557] on input "I understand that this price change job will affect 299 product variants" at bounding box center [436, 562] width 13 height 13
checkbox input "true"
click at [858, 616] on span "Confirm" at bounding box center [868, 610] width 36 height 13
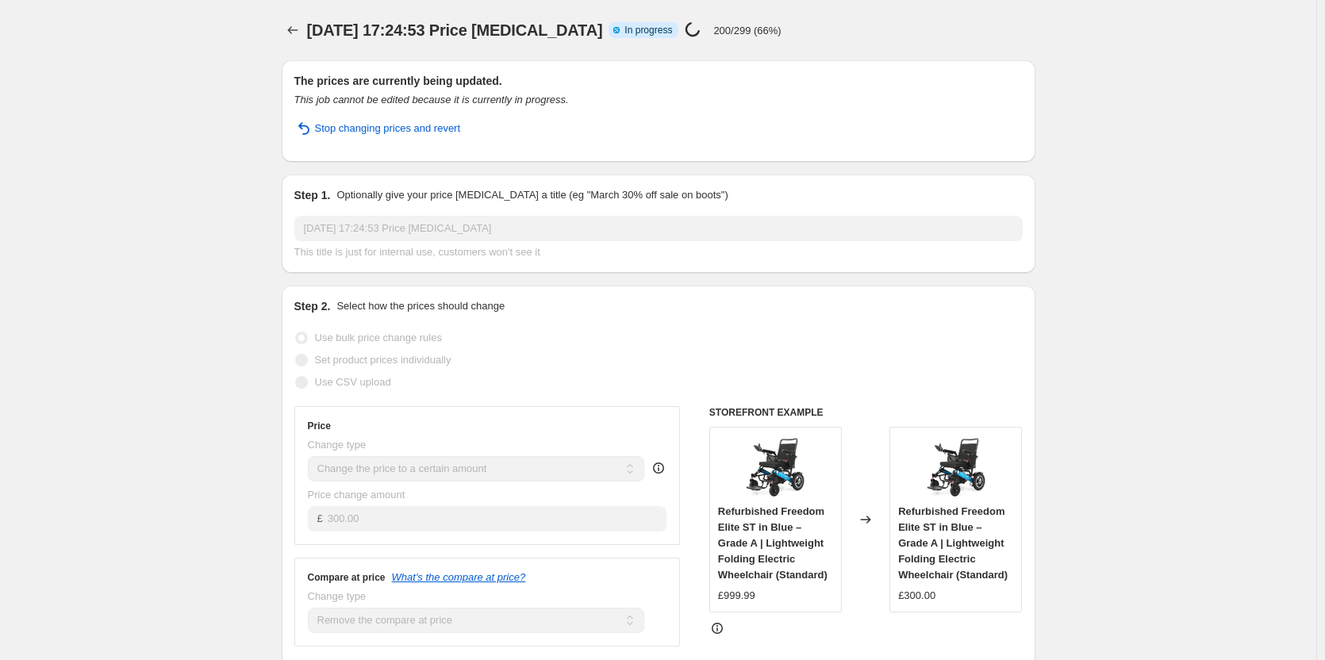
select select "remove"
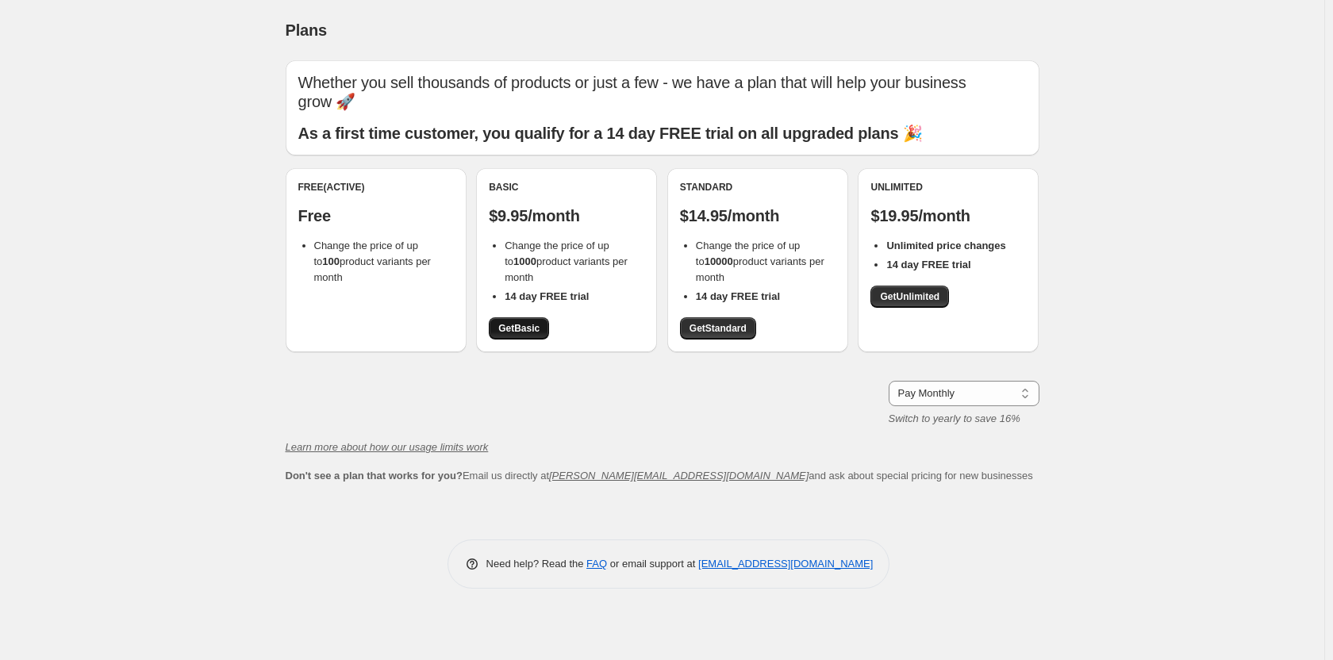
click at [528, 327] on span "Get Basic" at bounding box center [518, 328] width 41 height 13
